Goal: Task Accomplishment & Management: Complete application form

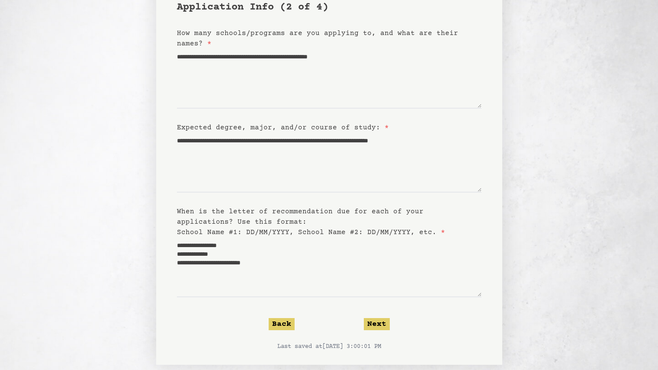
scroll to position [78, 0]
click at [330, 337] on form "**********" at bounding box center [329, 175] width 305 height 351
click at [374, 328] on button "Next" at bounding box center [377, 324] width 26 height 12
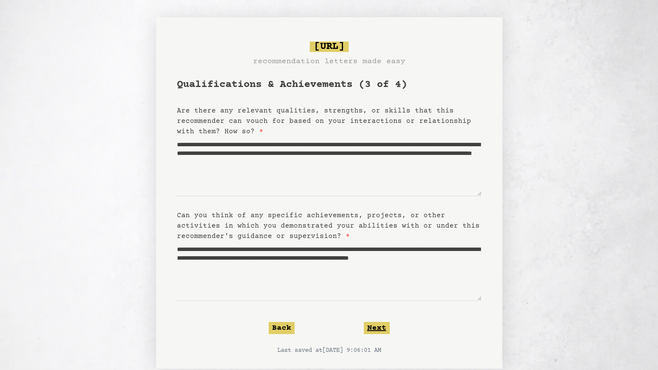
click at [374, 328] on button "Next" at bounding box center [377, 328] width 26 height 12
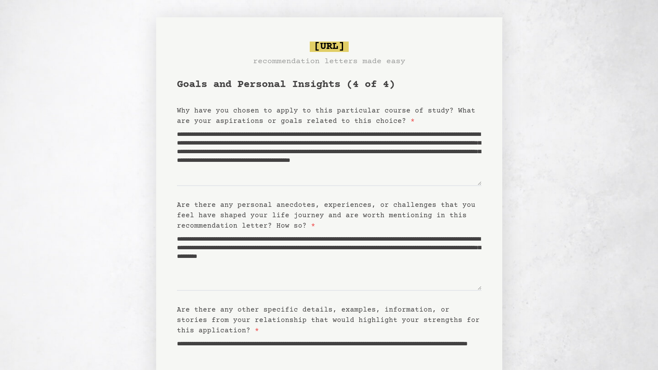
scroll to position [110, 0]
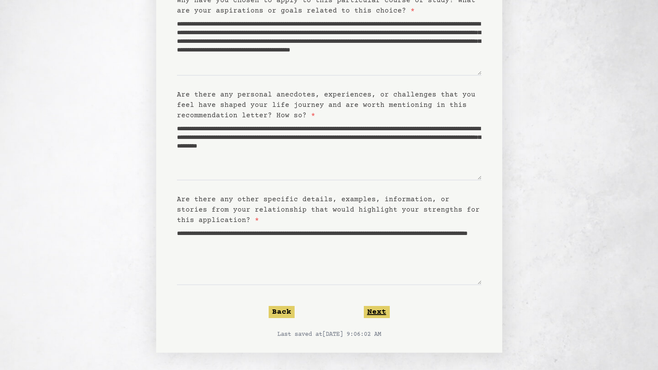
click at [387, 316] on button "Next" at bounding box center [377, 312] width 26 height 12
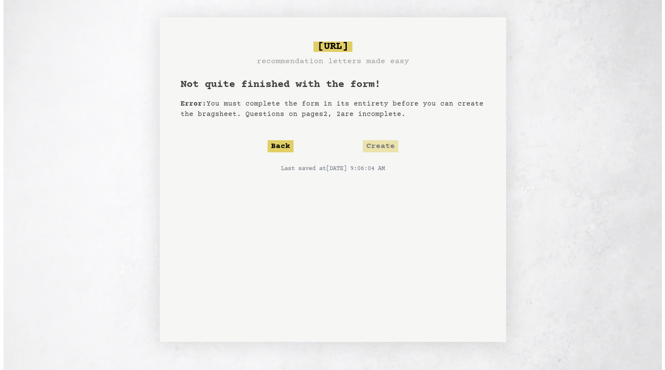
scroll to position [0, 0]
click at [374, 135] on form "Not quite finished with the form! Error: You must complete the form in its enti…" at bounding box center [332, 203] width 305 height 250
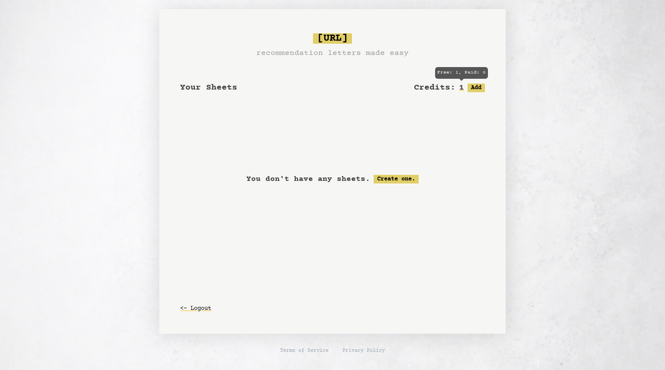
click at [462, 88] on h2 "1" at bounding box center [461, 88] width 5 height 12
click at [398, 180] on link "Create one." at bounding box center [395, 179] width 45 height 9
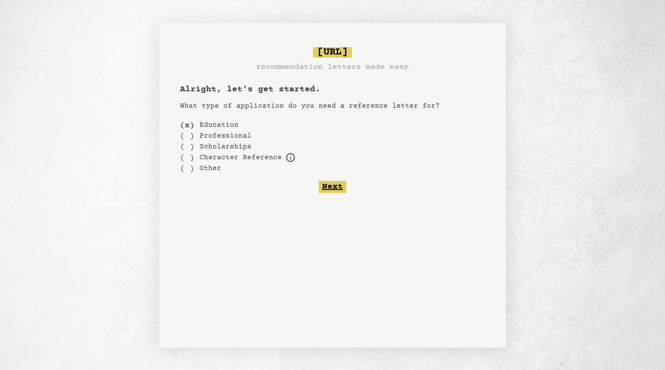
click at [338, 184] on button "Next" at bounding box center [333, 187] width 28 height 12
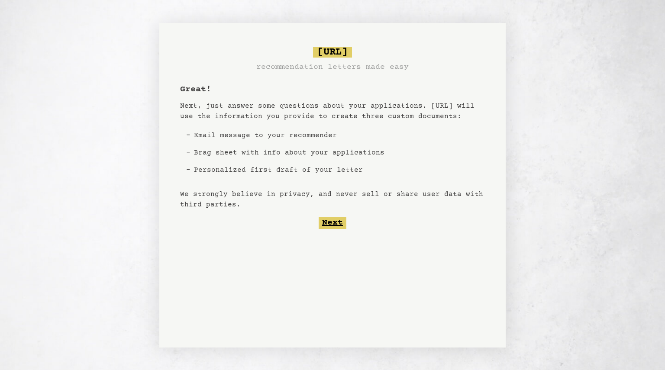
click at [331, 223] on button "Next" at bounding box center [333, 223] width 28 height 12
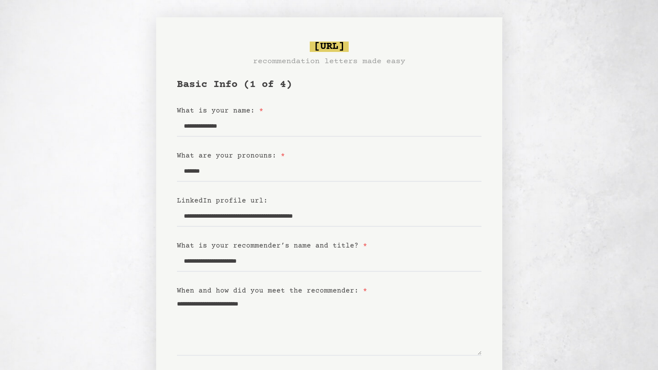
scroll to position [134, 0]
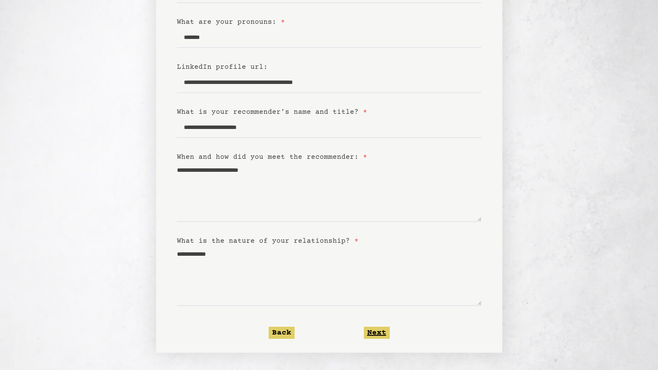
click at [370, 328] on button "Next" at bounding box center [377, 333] width 26 height 12
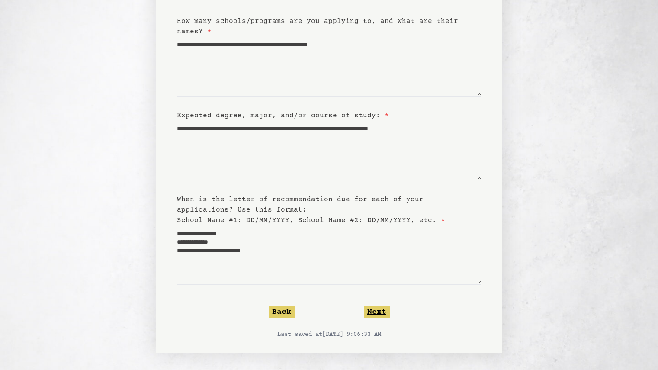
scroll to position [0, 0]
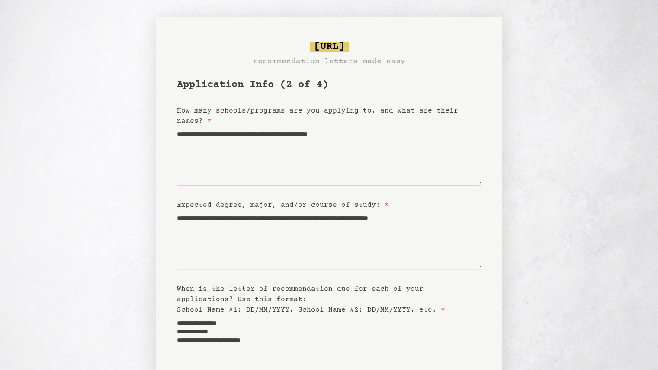
click at [242, 133] on textarea "**********" at bounding box center [329, 156] width 305 height 60
click at [220, 134] on textarea "**********" at bounding box center [329, 156] width 305 height 60
click at [403, 136] on textarea "**********" at bounding box center [329, 156] width 305 height 60
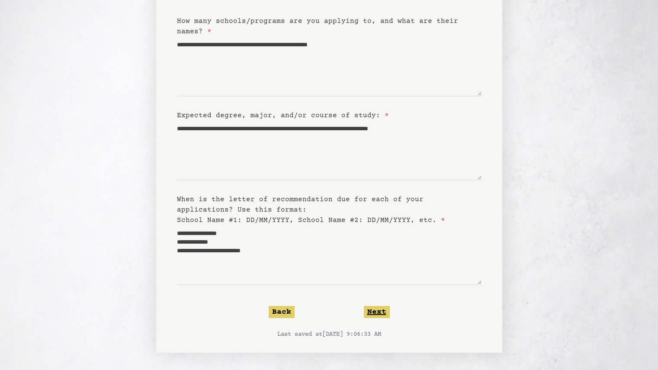
click at [372, 315] on button "Next" at bounding box center [377, 312] width 26 height 12
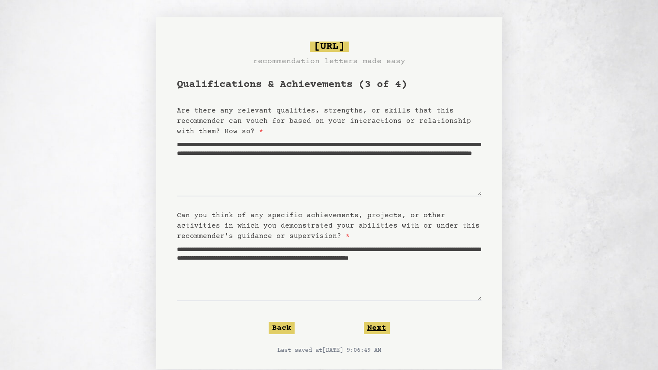
scroll to position [16, 0]
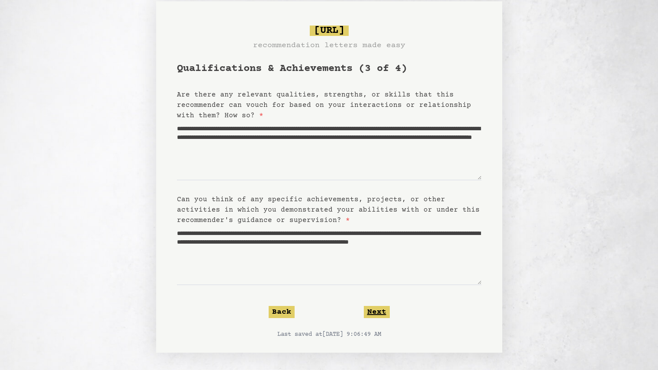
click at [372, 315] on button "Next" at bounding box center [377, 312] width 26 height 12
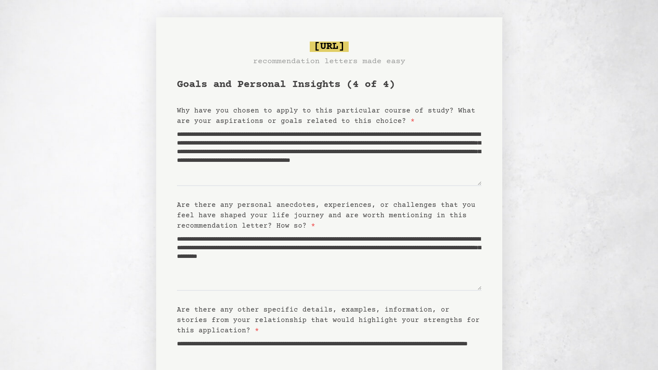
scroll to position [110, 0]
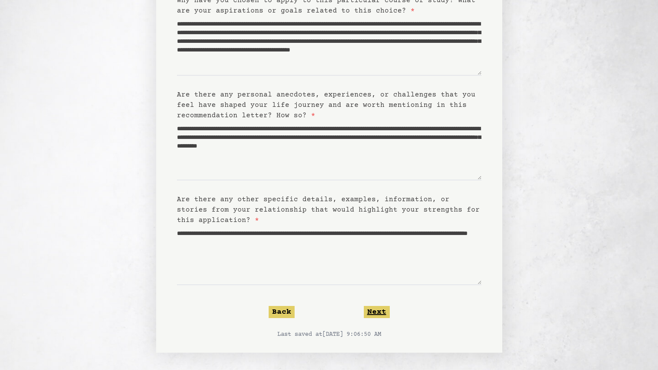
click at [373, 314] on button "Next" at bounding box center [377, 312] width 26 height 12
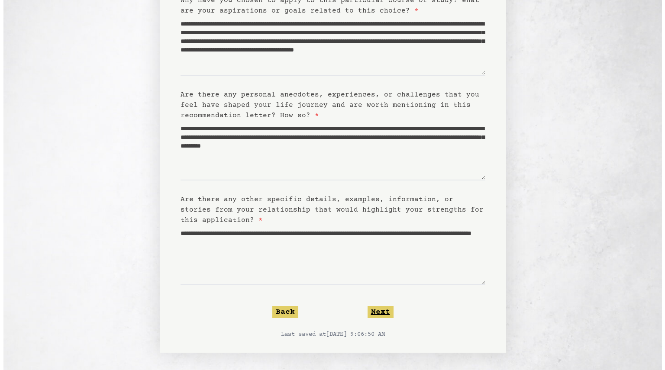
scroll to position [0, 0]
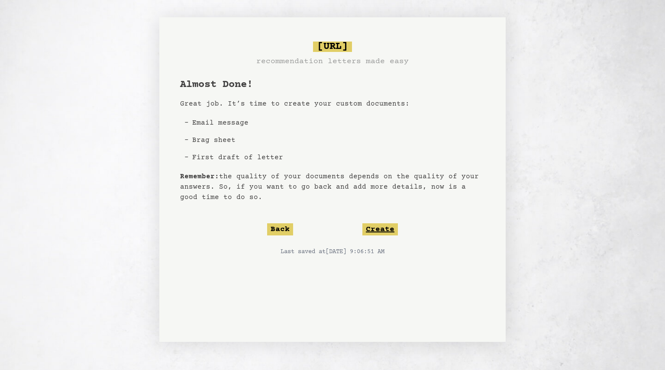
click at [386, 225] on button "Create" at bounding box center [379, 229] width 35 height 12
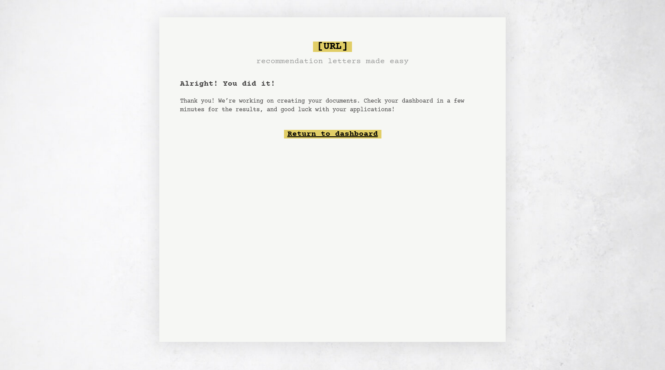
click at [297, 136] on link "Return to dashboard" at bounding box center [332, 134] width 97 height 9
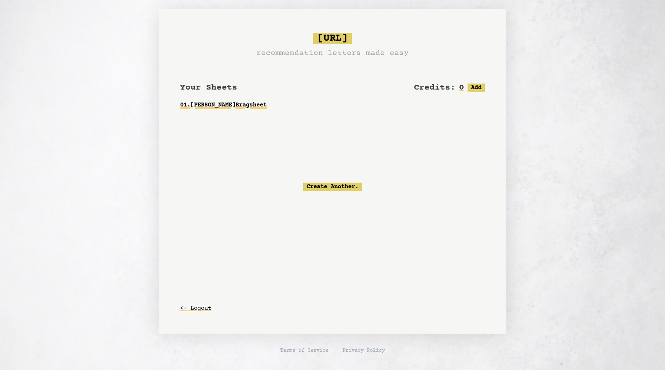
click at [274, 106] on link "01 . Mr. Benjamin Thomas-Reid Bragsheet" at bounding box center [332, 105] width 305 height 16
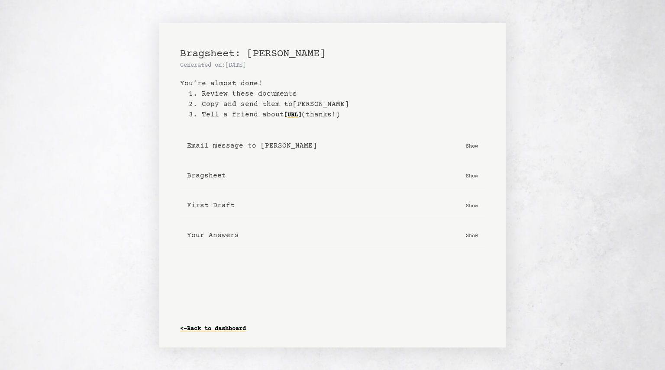
click at [205, 178] on b "Bragsheet" at bounding box center [206, 176] width 39 height 10
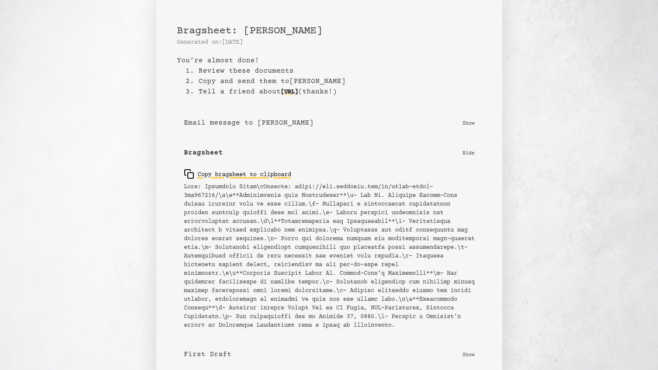
click at [258, 173] on div "Copy bragsheet to clipboard" at bounding box center [237, 174] width 107 height 10
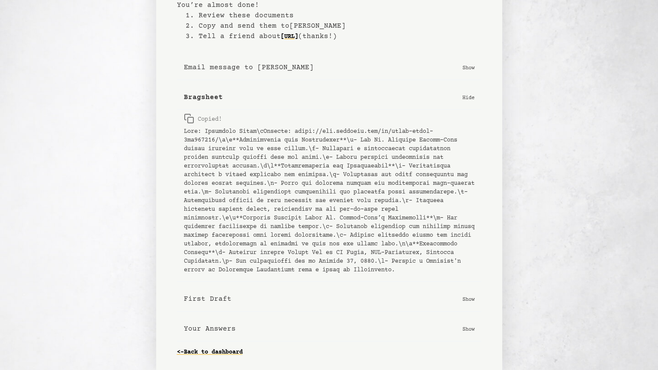
scroll to position [65, 0]
click at [227, 296] on b "First Draft" at bounding box center [208, 298] width 48 height 10
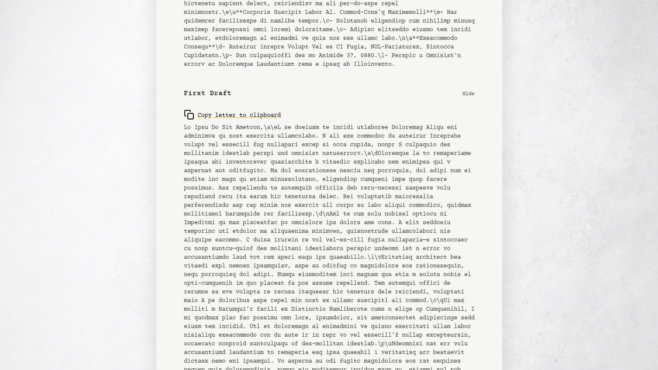
scroll to position [256, 0]
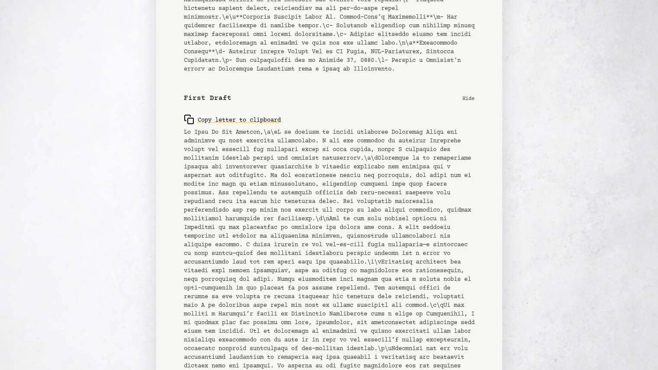
click at [472, 111] on button "First Draft Hide" at bounding box center [329, 98] width 305 height 25
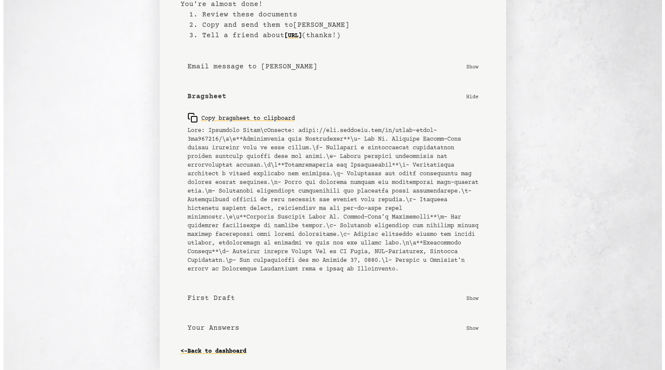
scroll to position [0, 0]
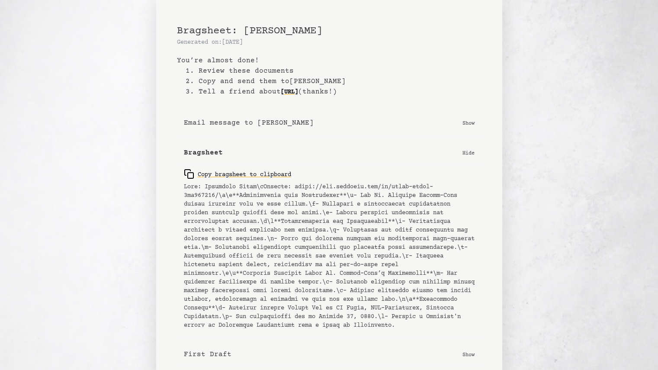
click at [461, 155] on button "Bragsheet Hide" at bounding box center [329, 153] width 305 height 25
